Goal: Task Accomplishment & Management: Use online tool/utility

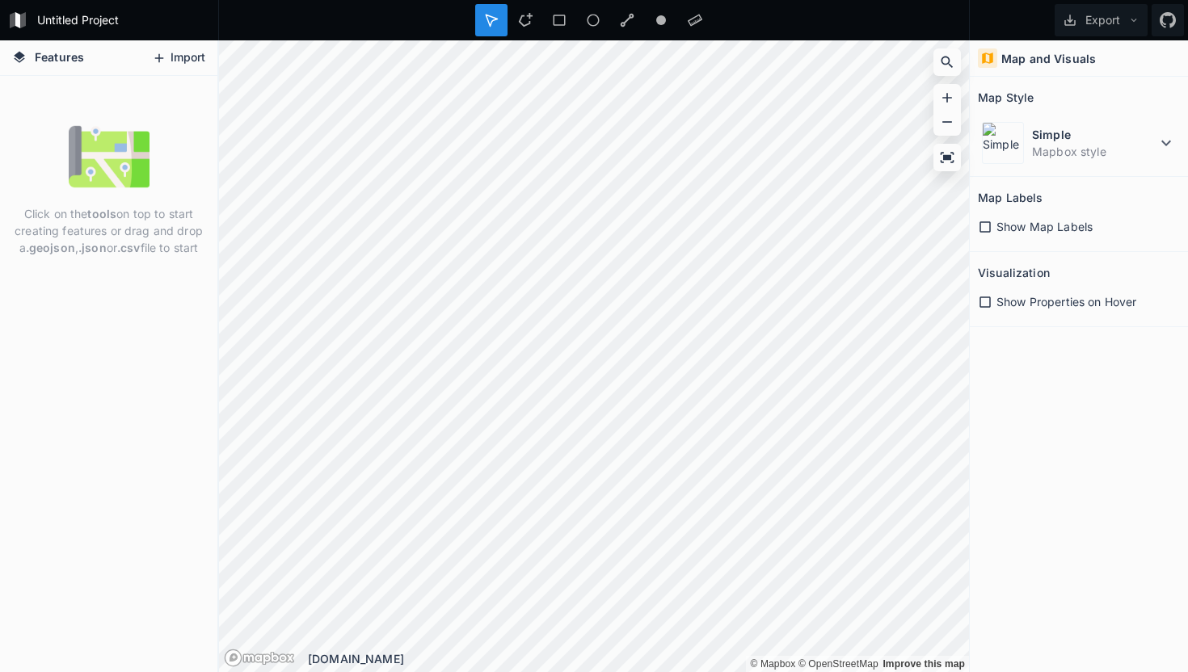
click at [177, 61] on button "Import" at bounding box center [178, 58] width 69 height 26
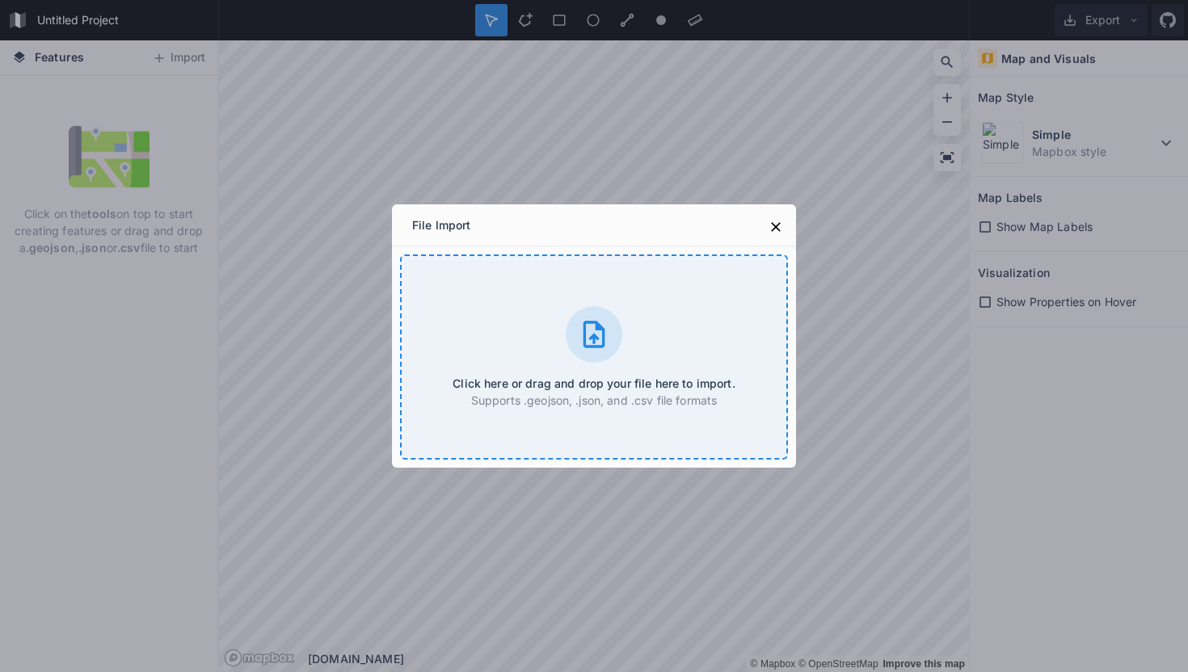
click at [527, 387] on h4 "Click here or drag and drop your file here to import." at bounding box center [593, 383] width 282 height 17
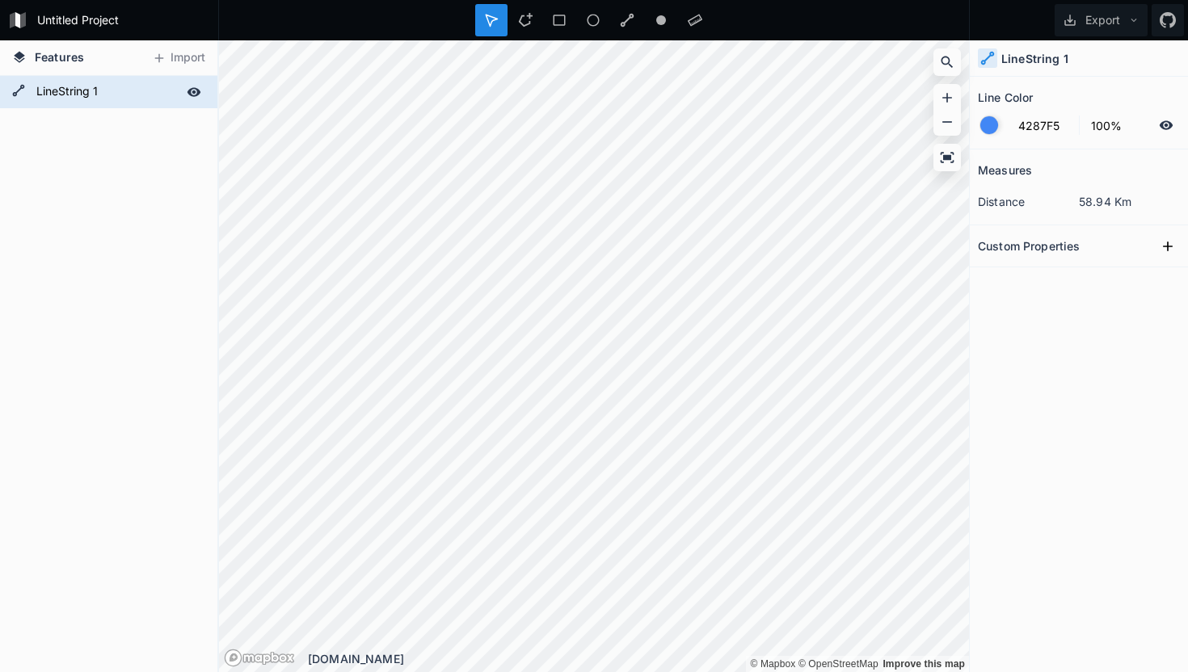
click at [192, 90] on icon at bounding box center [194, 92] width 15 height 15
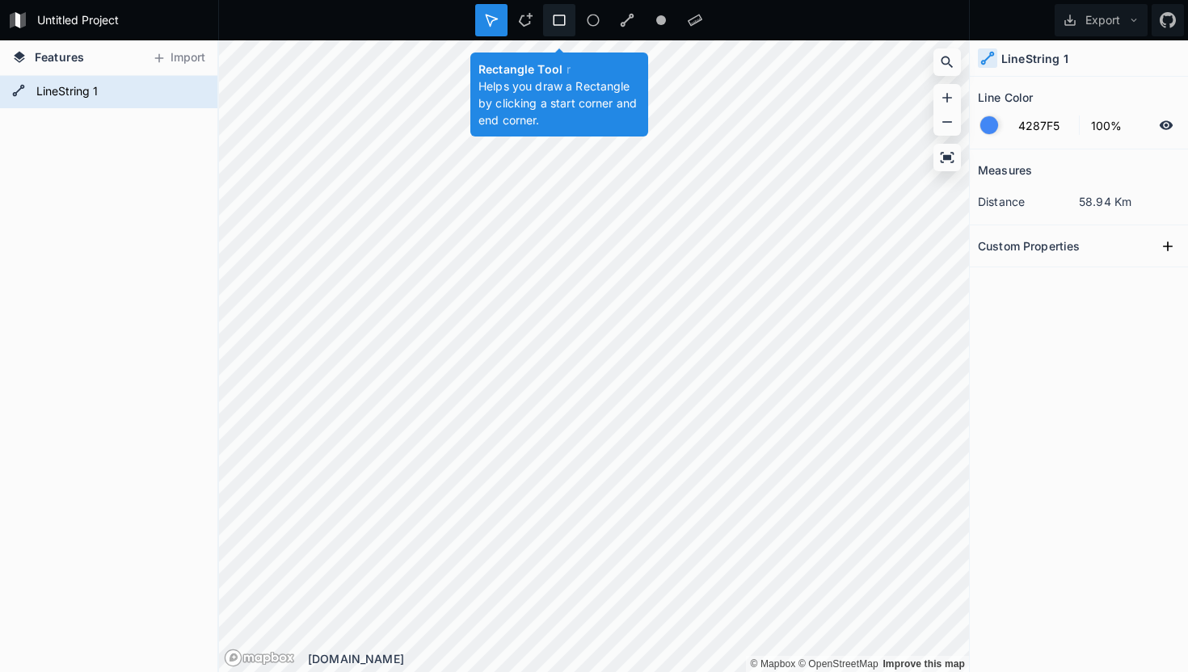
click at [545, 19] on div at bounding box center [559, 20] width 32 height 32
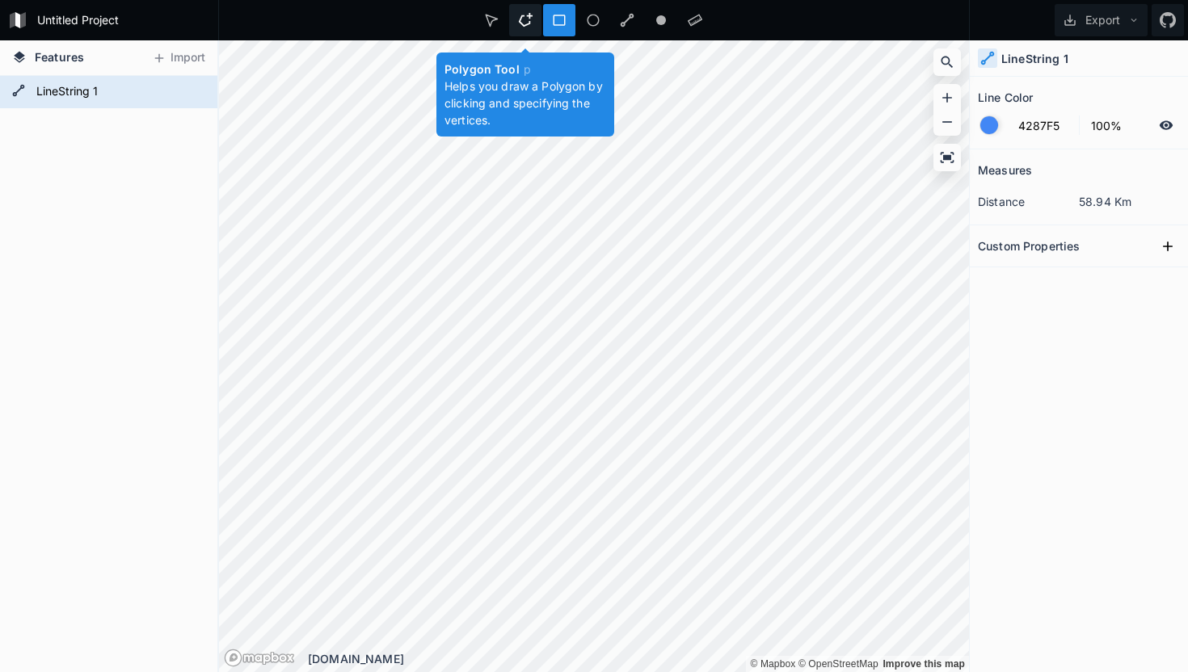
click at [520, 19] on icon at bounding box center [526, 20] width 14 height 14
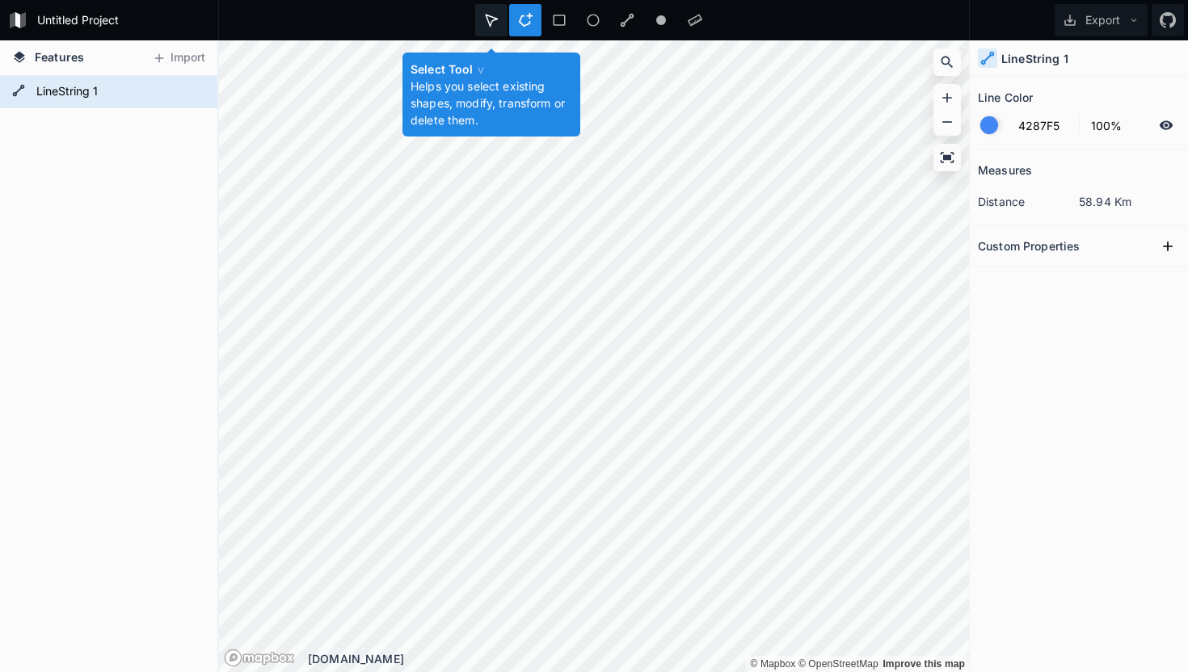
click at [482, 19] on div at bounding box center [491, 20] width 32 height 32
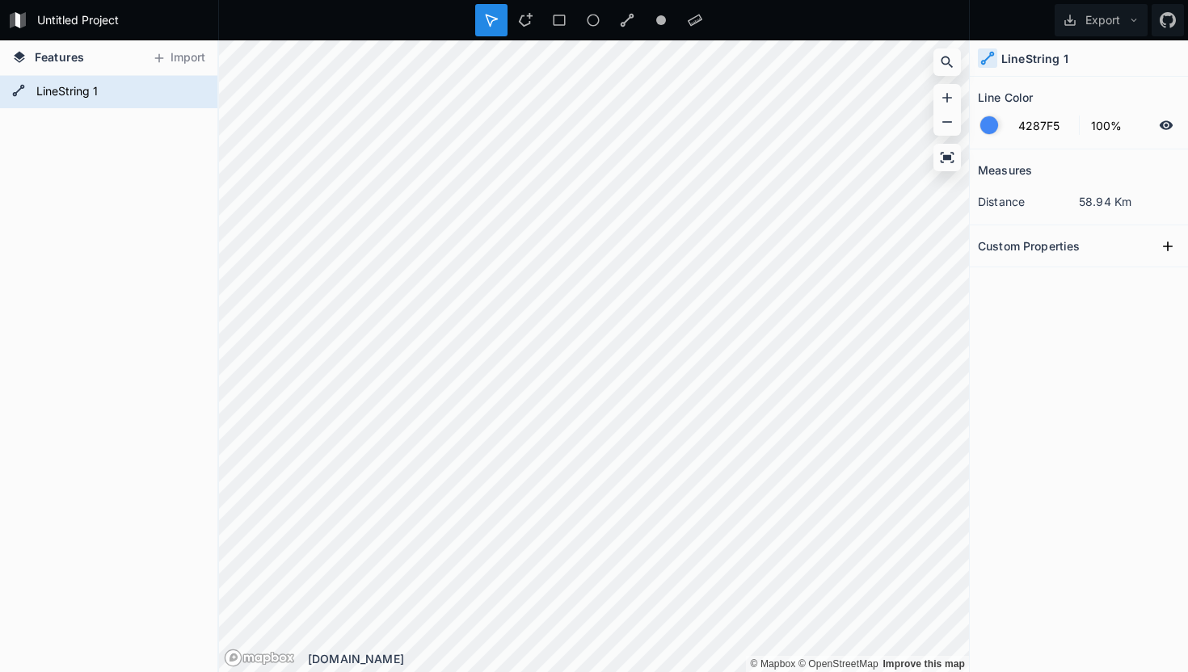
click at [987, 56] on icon at bounding box center [987, 58] width 15 height 15
